Goal: Understand process/instructions: Learn how to perform a task or action

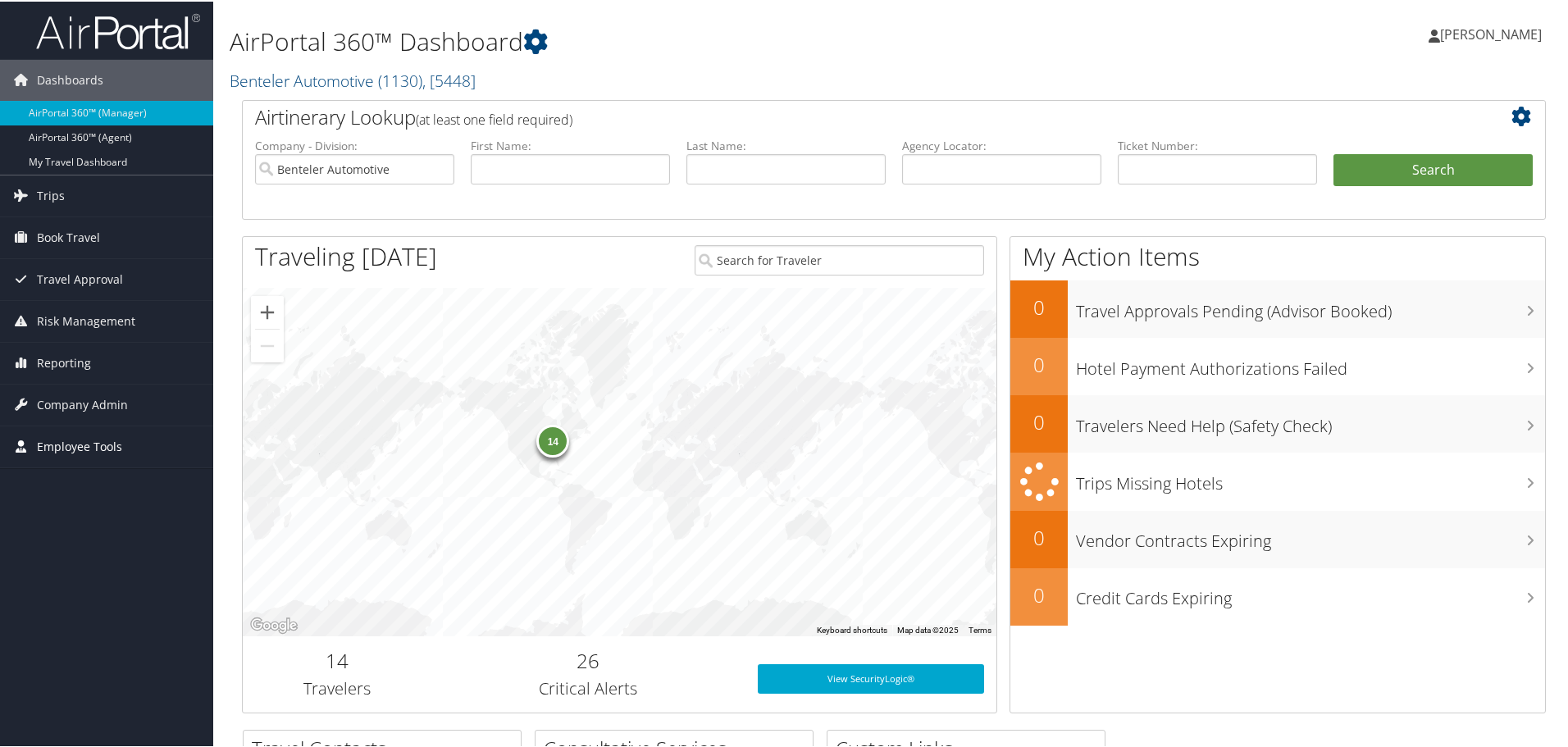
click at [102, 445] on span "Employee Tools" at bounding box center [79, 445] width 85 height 41
click at [65, 399] on span "Company Admin" at bounding box center [82, 403] width 91 height 41
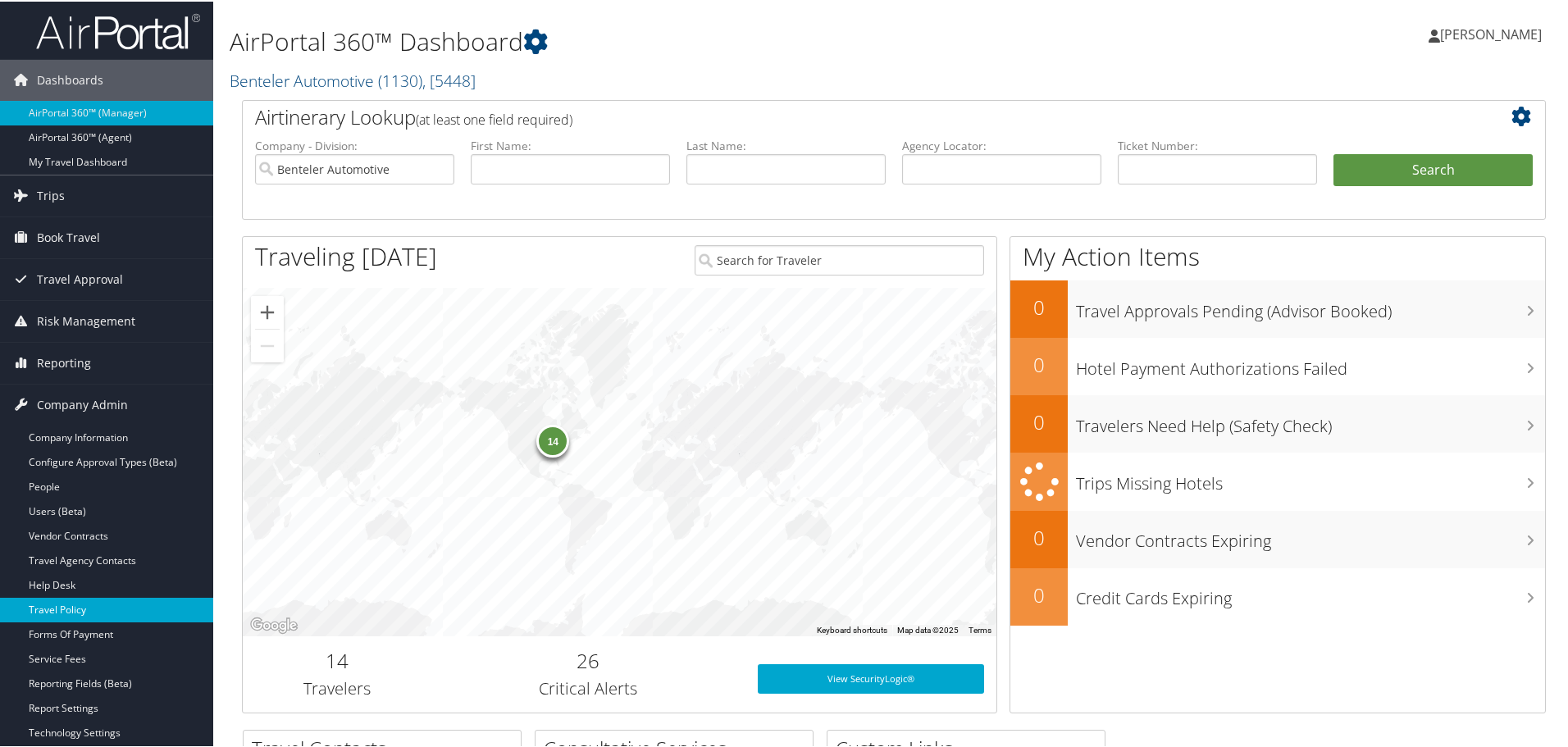
click at [82, 607] on link "Travel Policy" at bounding box center [106, 608] width 213 height 24
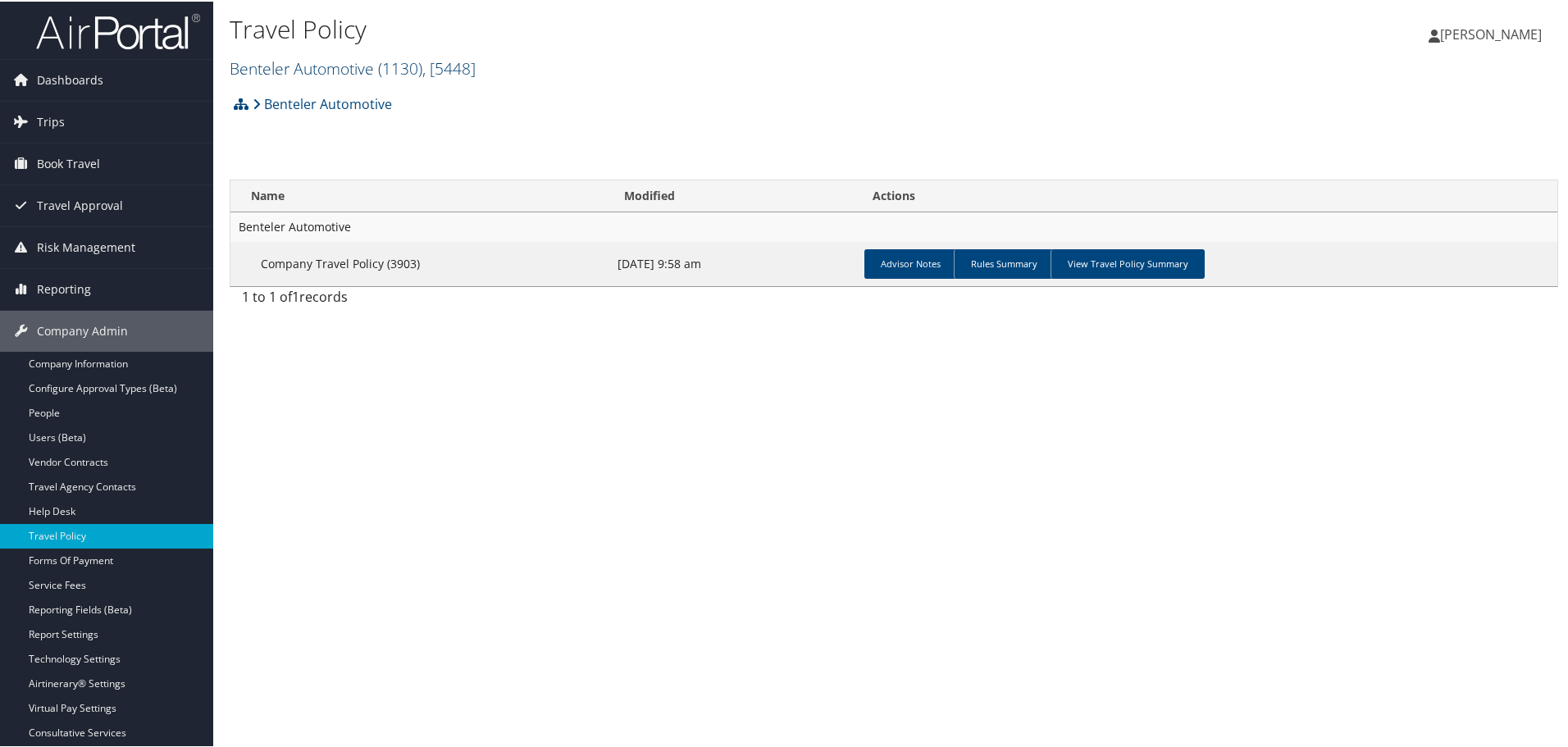
click at [328, 68] on link "Benteler Automotive ( 1130 ) , [ 5448 ]" at bounding box center [352, 67] width 246 height 22
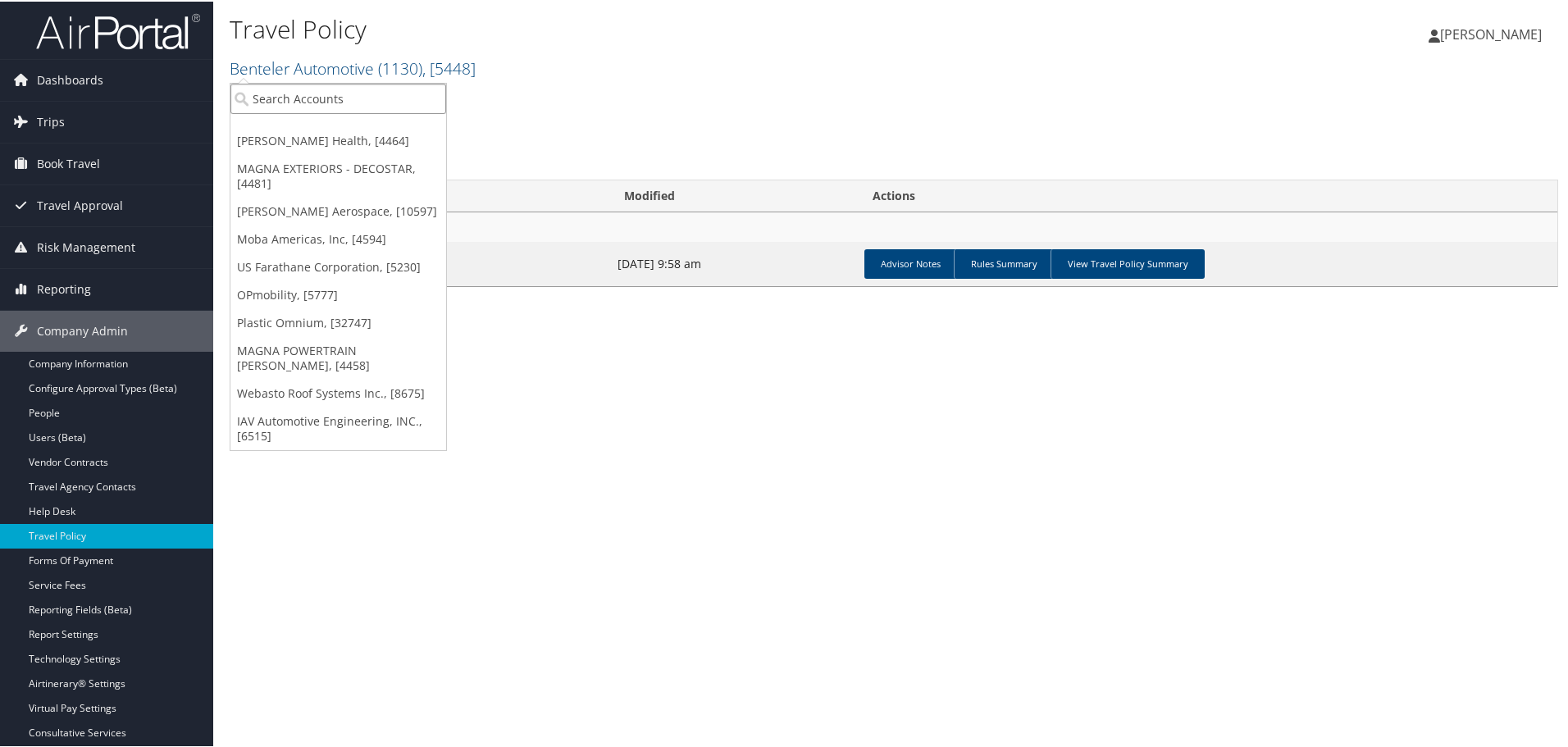
click at [336, 96] on input "search" at bounding box center [338, 97] width 216 height 30
type input "3055"
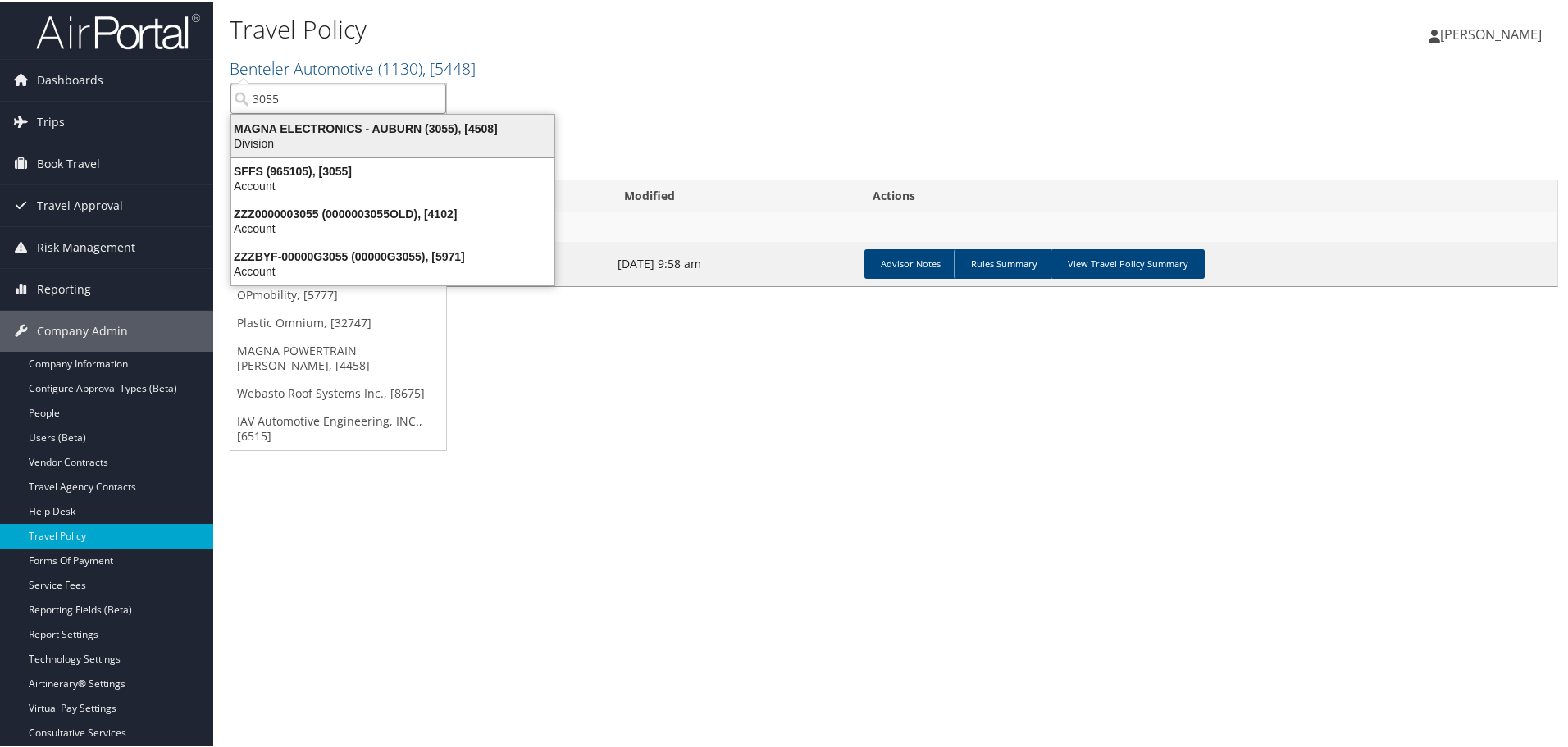
click at [331, 130] on div "MAGNA ELECTRONICS - AUBURN (3055), [4508]" at bounding box center [393, 127] width 343 height 15
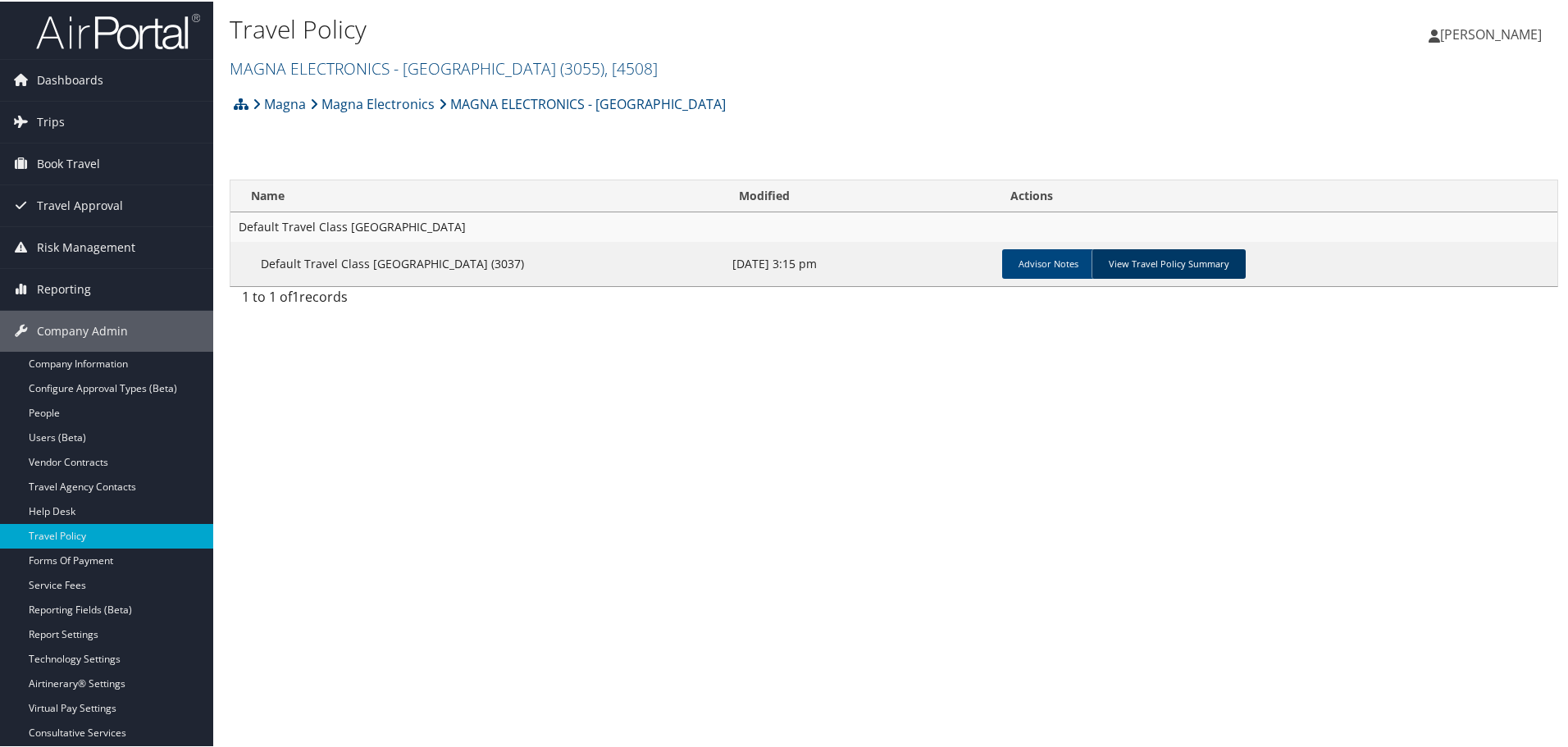
click at [1156, 273] on link "View Travel Policy Summary" at bounding box center [1169, 262] width 154 height 29
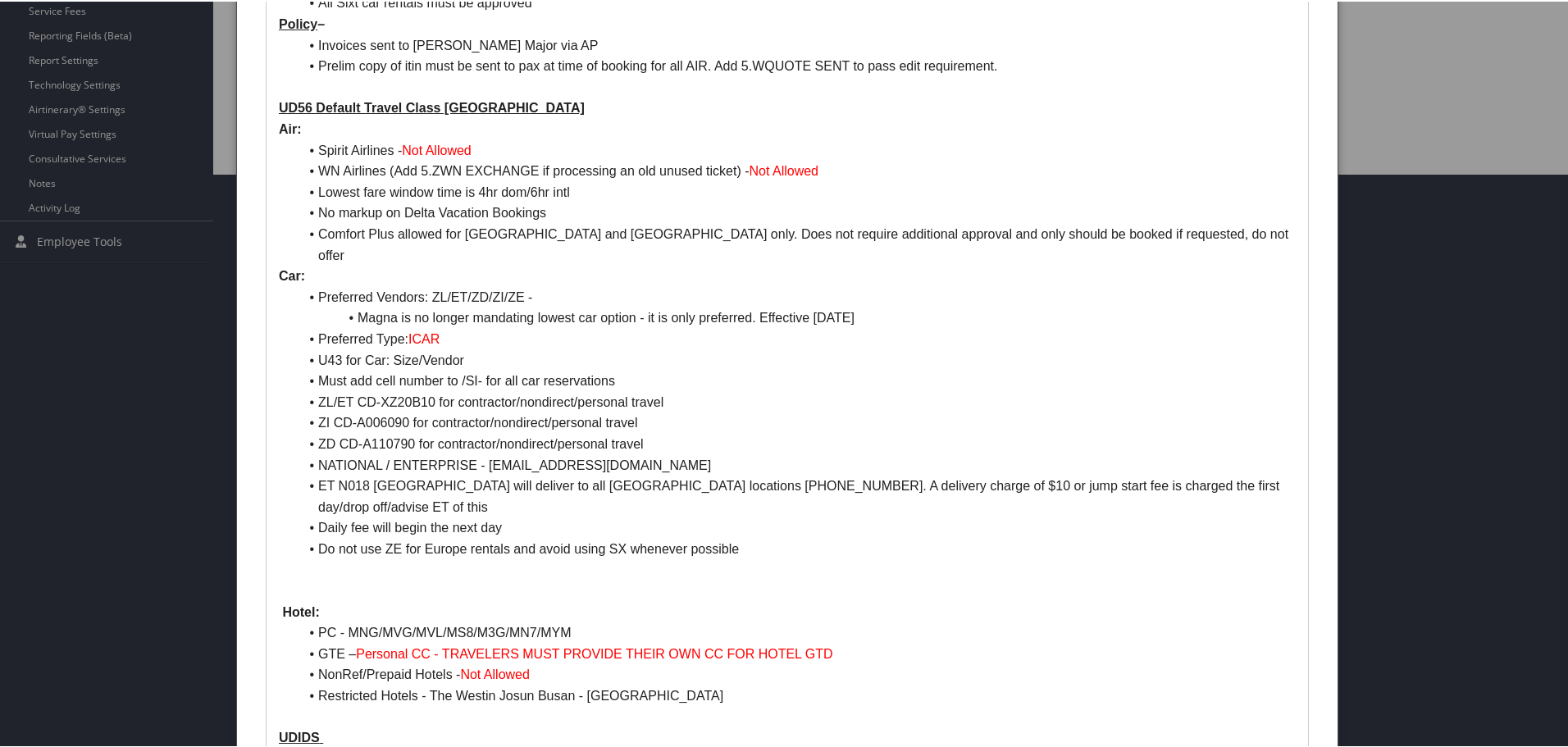
scroll to position [656, 0]
